Goal: Task Accomplishment & Management: Use online tool/utility

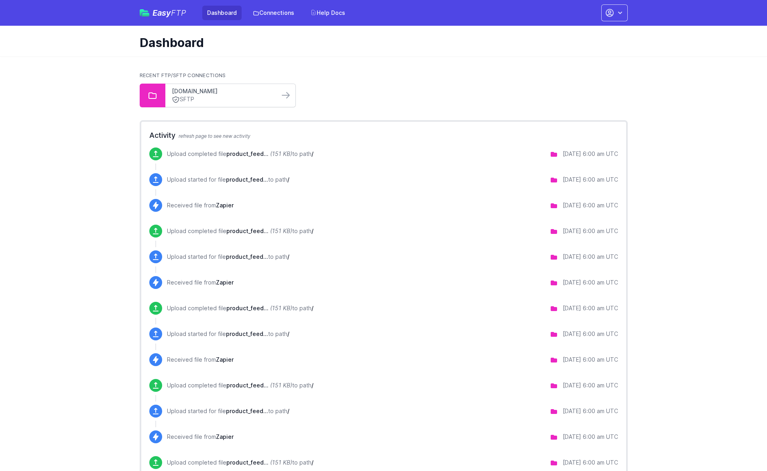
click at [227, 95] on link "[DOMAIN_NAME]" at bounding box center [222, 91] width 101 height 8
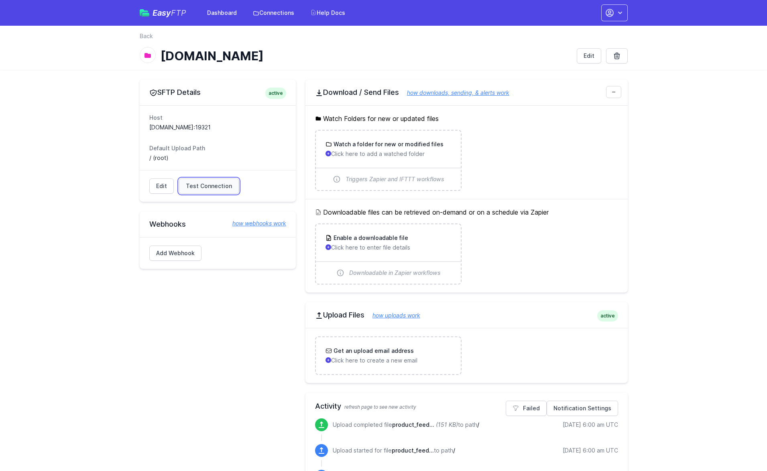
click at [212, 193] on link "Test Connection" at bounding box center [209, 185] width 60 height 15
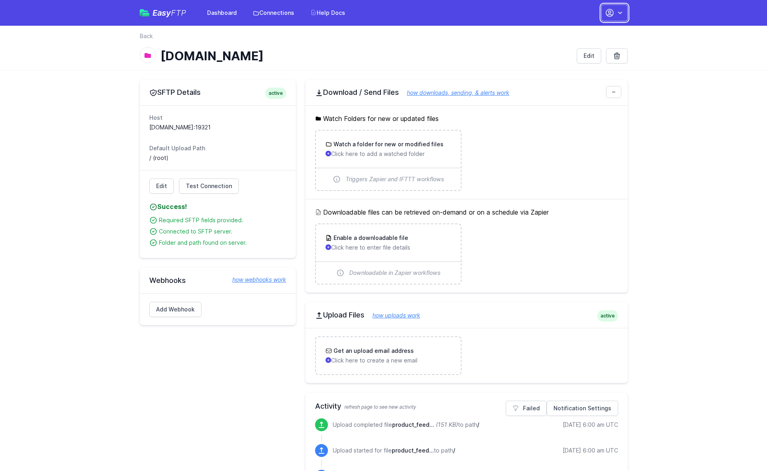
click at [611, 14] on icon "button" at bounding box center [609, 12] width 7 height 7
click at [610, 14] on icon "button" at bounding box center [609, 12] width 7 height 7
click at [572, 49] on link "Your Profile" at bounding box center [589, 48] width 77 height 14
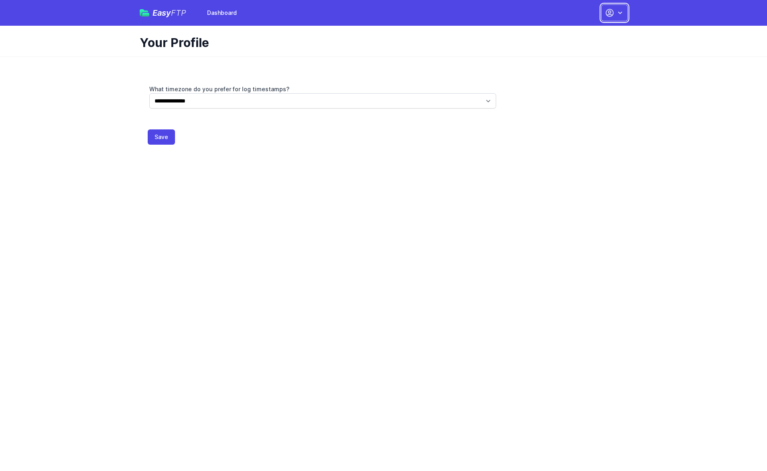
click at [614, 13] on icon "button" at bounding box center [610, 13] width 10 height 10
click at [606, 32] on link "Dashboard" at bounding box center [589, 33] width 77 height 14
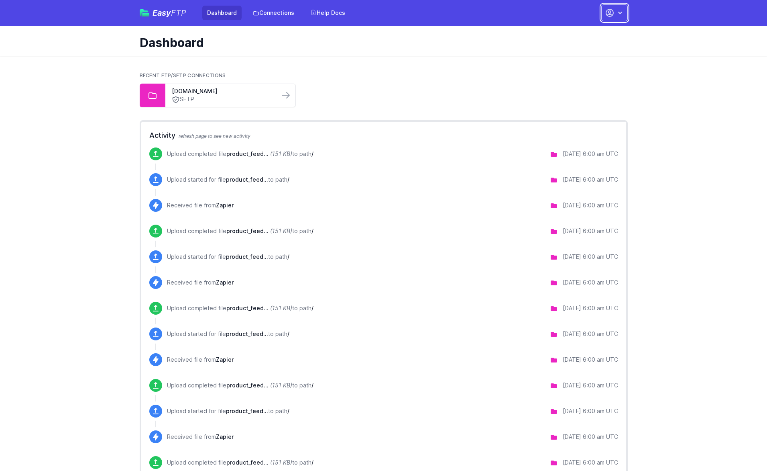
click at [618, 16] on icon "button" at bounding box center [620, 13] width 8 height 8
click at [578, 51] on link "Your Profile" at bounding box center [589, 48] width 77 height 14
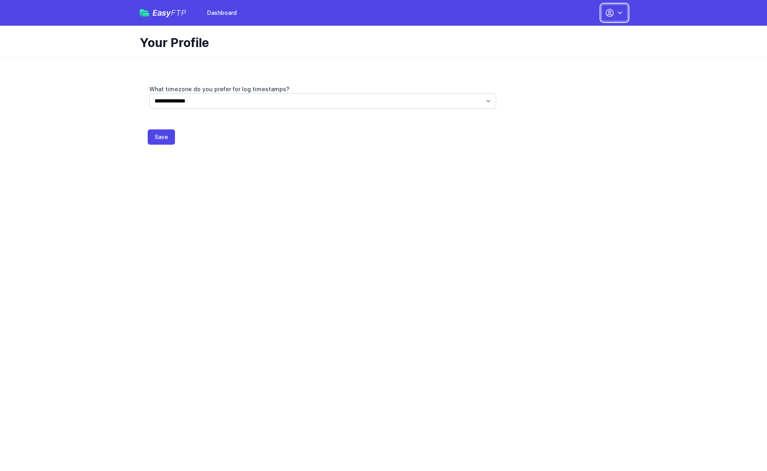
click at [614, 17] on icon "button" at bounding box center [610, 13] width 10 height 10
click at [592, 31] on link "Dashboard" at bounding box center [589, 33] width 77 height 14
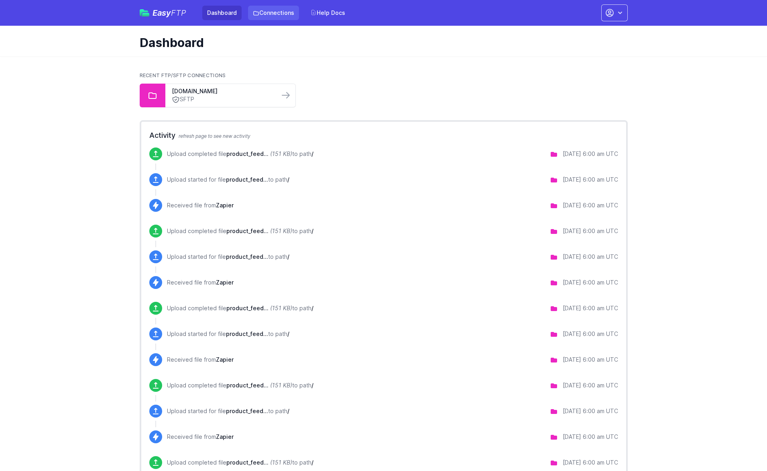
click at [263, 19] on link "Connections" at bounding box center [273, 13] width 51 height 14
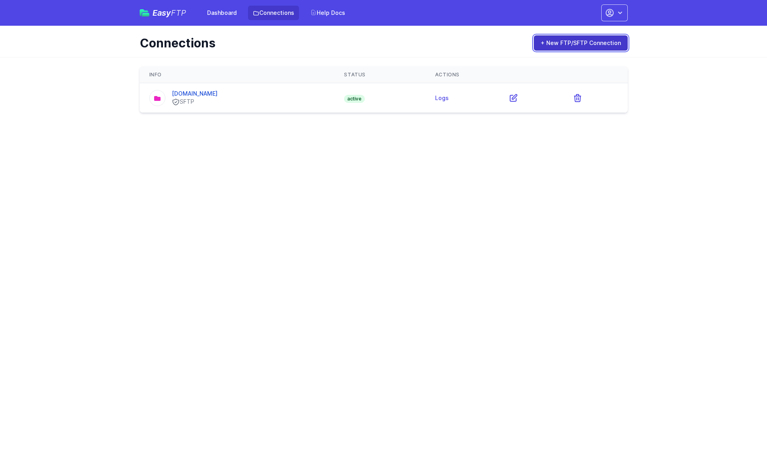
click at [587, 44] on link "+ New FTP/SFTP Connection" at bounding box center [581, 42] width 94 height 15
click at [218, 94] on link "[DOMAIN_NAME]" at bounding box center [195, 93] width 46 height 7
